Goal: Information Seeking & Learning: Learn about a topic

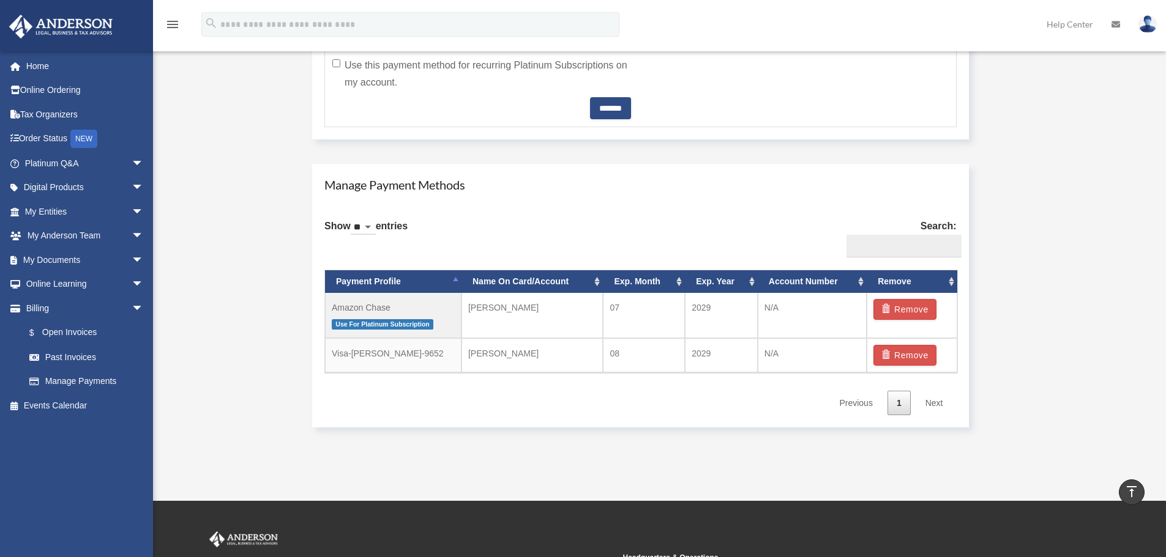
scroll to position [632, 0]
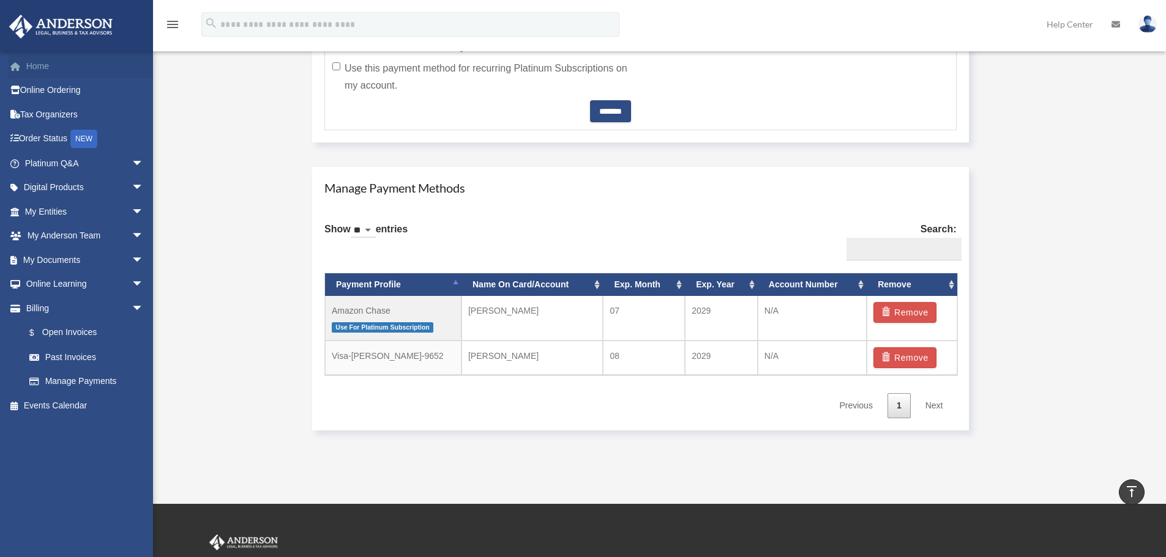
click at [22, 65] on span at bounding box center [21, 66] width 9 height 9
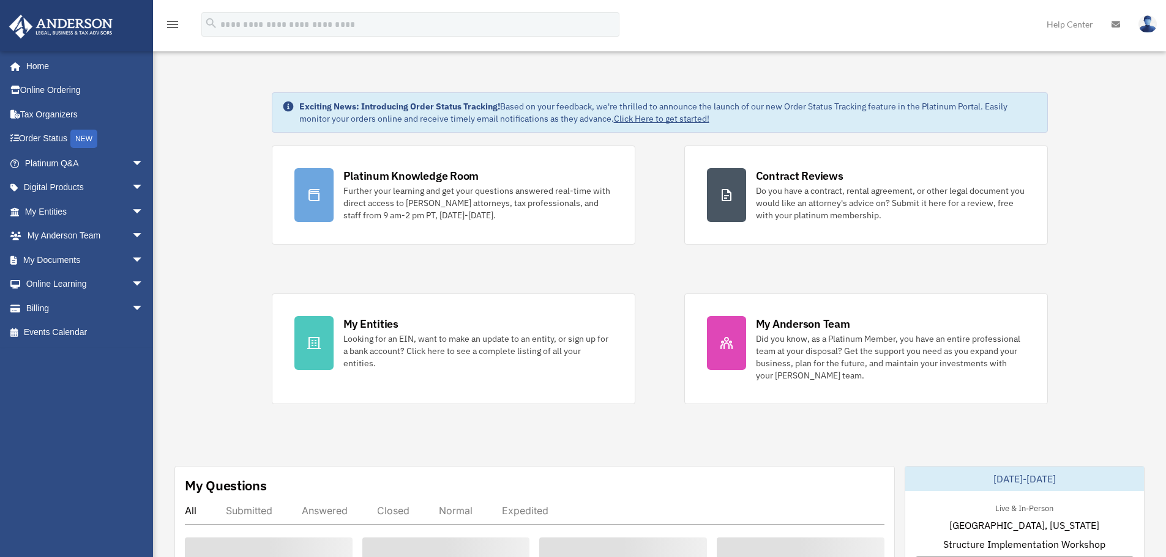
click at [55, 163] on link "Platinum Q&A arrow_drop_down" at bounding box center [86, 163] width 154 height 24
